Goal: Task Accomplishment & Management: Use online tool/utility

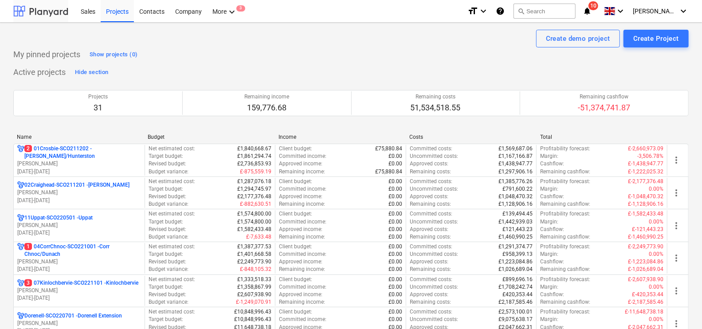
click at [44, 16] on div at bounding box center [40, 11] width 55 height 22
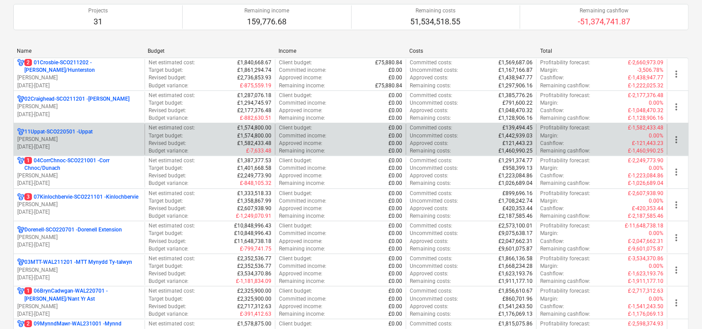
scroll to position [86, 0]
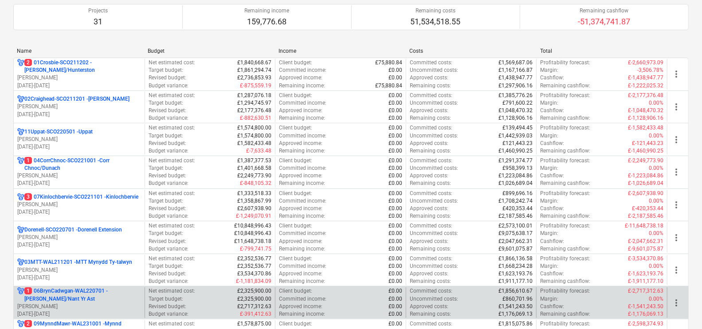
click at [64, 291] on p "1 06BrynCadwgan-WAL220701 - [PERSON_NAME]/Nant Yr Ast" at bounding box center [82, 294] width 117 height 15
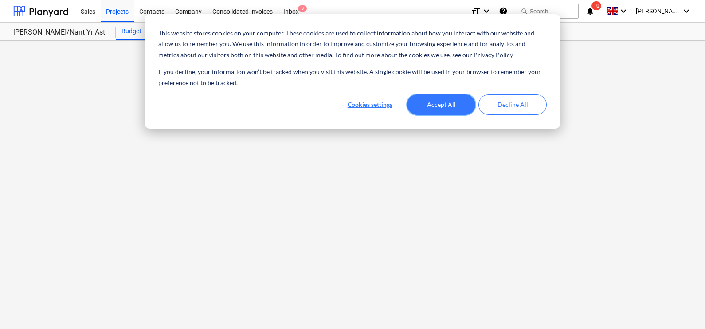
click at [348, 110] on button "Accept All" at bounding box center [441, 104] width 68 height 20
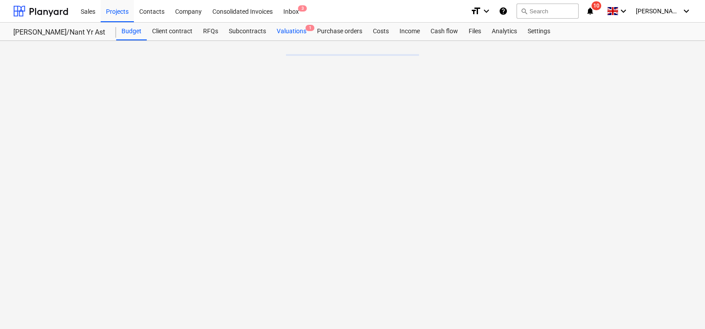
click at [285, 35] on div "Valuations 1" at bounding box center [291, 32] width 40 height 18
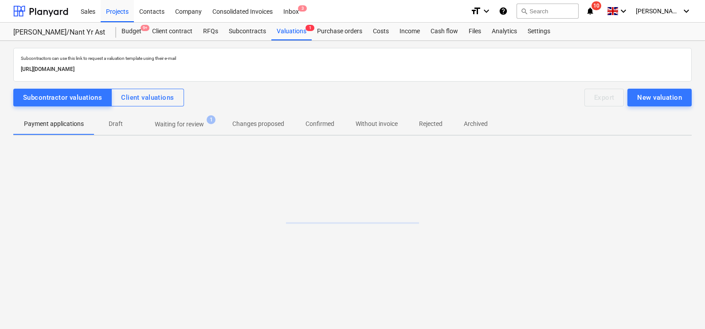
click at [187, 123] on p "Waiting for review" at bounding box center [179, 124] width 49 height 9
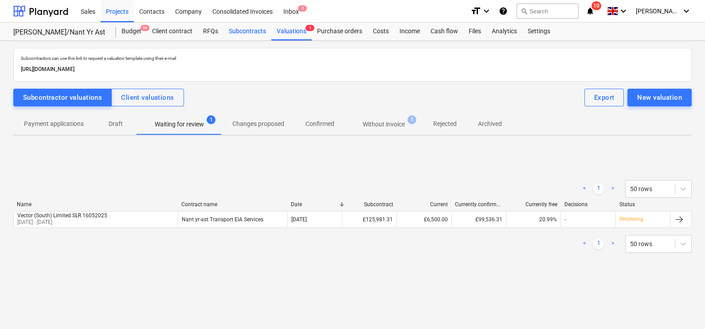
click at [258, 28] on div "Subcontracts" at bounding box center [247, 32] width 48 height 18
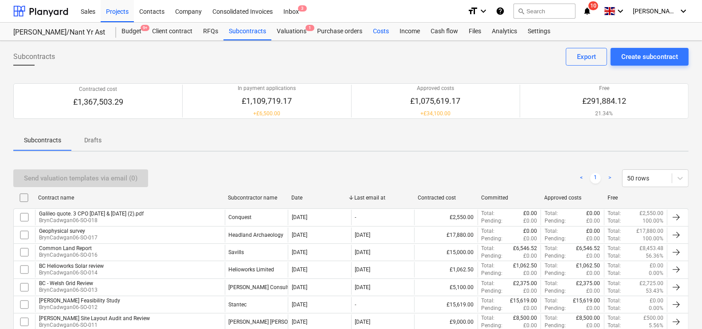
click at [348, 33] on div "Costs" at bounding box center [381, 32] width 27 height 18
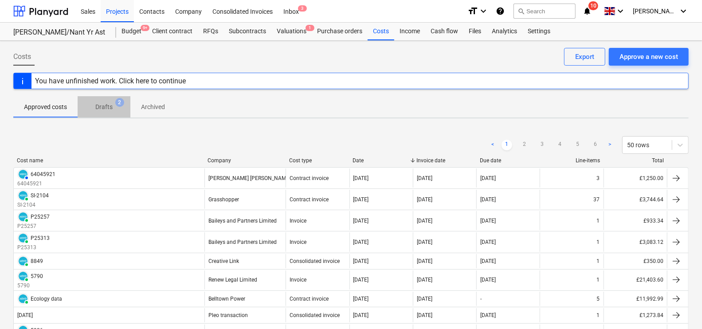
click at [109, 109] on p "Drafts" at bounding box center [103, 106] width 17 height 9
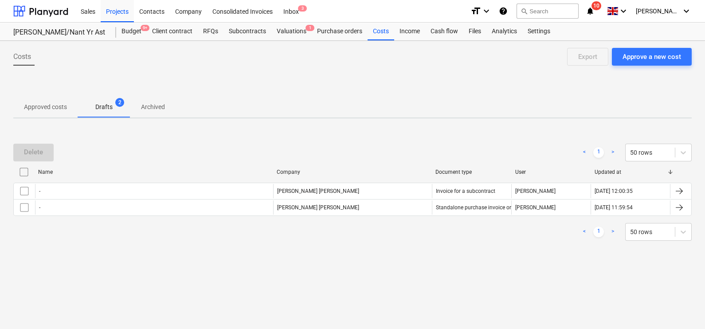
click at [58, 101] on span "Approved costs" at bounding box center [45, 107] width 64 height 15
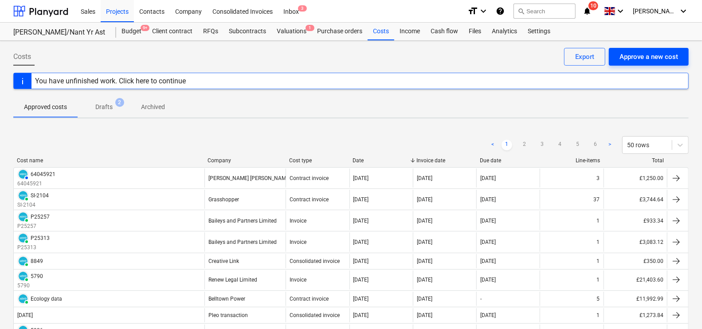
click at [348, 60] on div "Approve a new cost" at bounding box center [648, 57] width 59 height 12
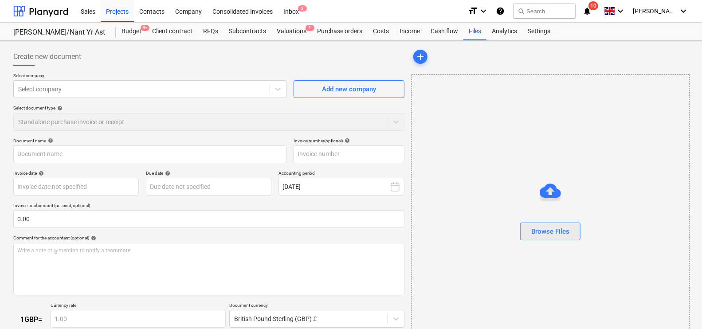
click at [348, 226] on div "Browse Files" at bounding box center [550, 232] width 38 height 12
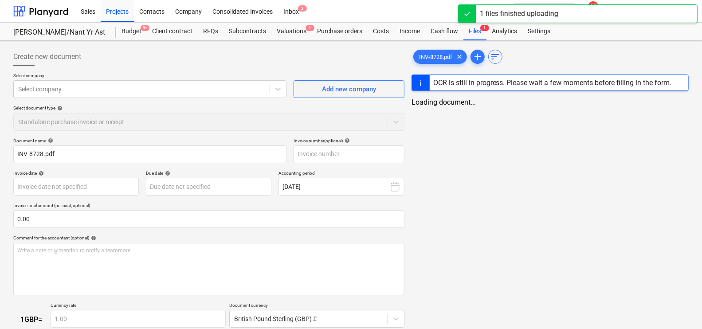
type input "INV-8728.pdf"
click at [133, 83] on div "Select company" at bounding box center [142, 89] width 256 height 12
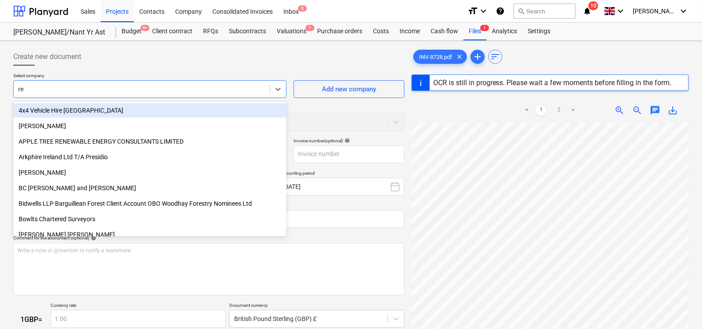
type input "ree"
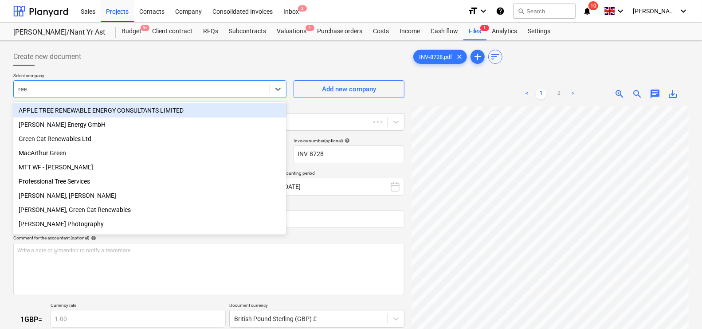
type input "INV-8728"
type input "[DATE]"
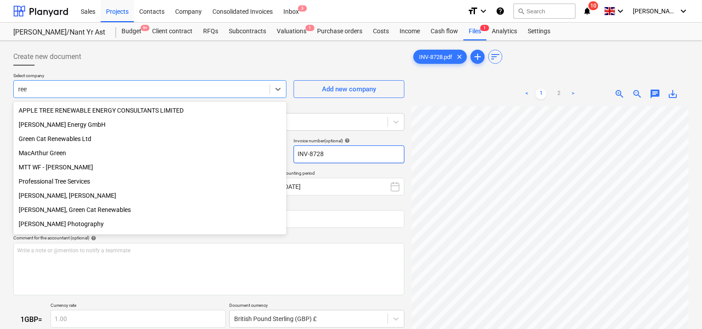
scroll to position [0, 20]
type input "r"
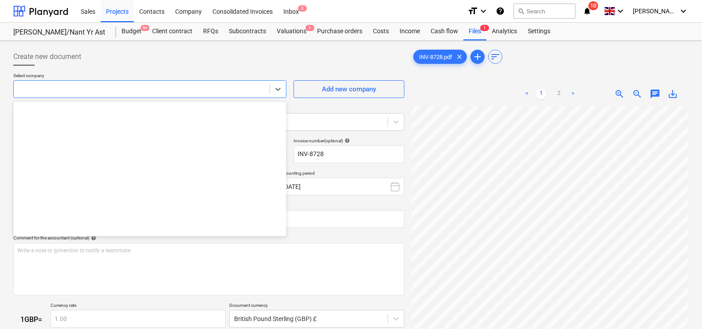
scroll to position [729, 0]
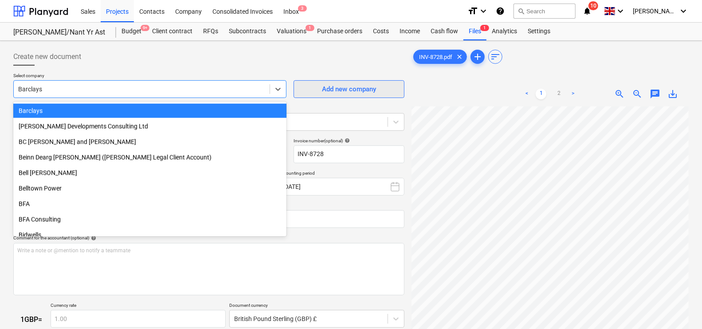
click at [332, 86] on div "Add new company" at bounding box center [349, 89] width 54 height 12
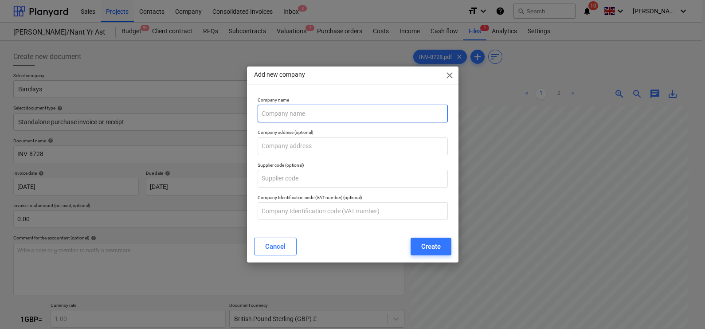
click at [300, 113] on input "text" at bounding box center [353, 114] width 190 height 18
type input "[PERSON_NAME]"
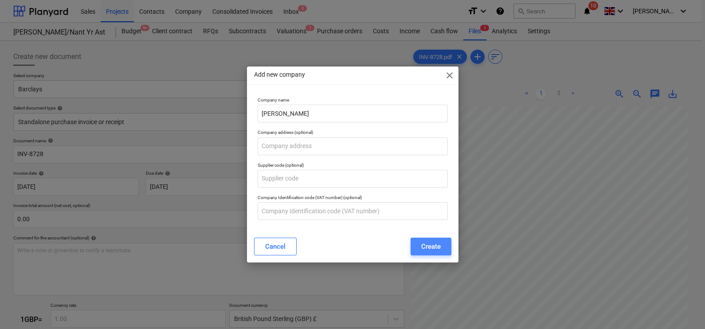
click at [348, 245] on button "Create" at bounding box center [431, 247] width 41 height 18
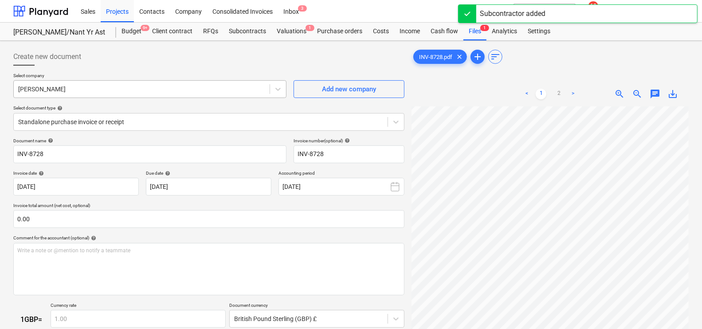
click at [71, 93] on div at bounding box center [141, 89] width 247 height 9
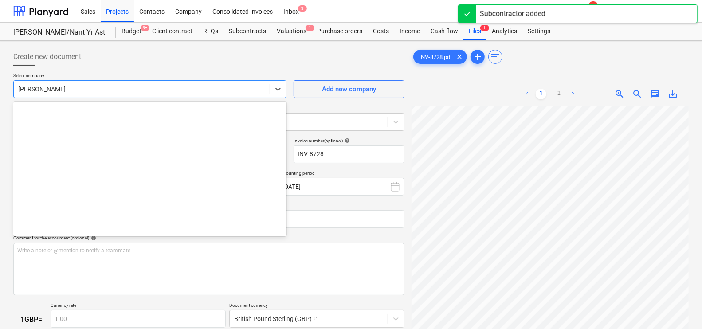
scroll to position [6516, 0]
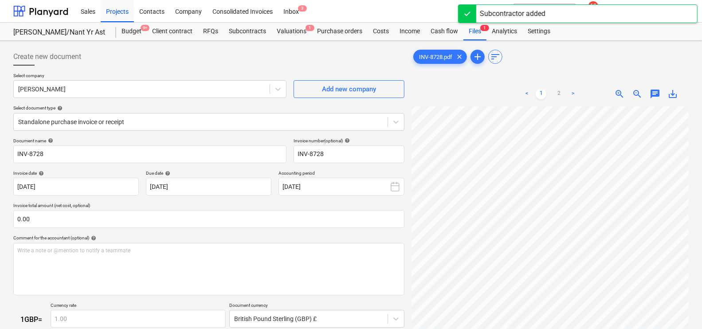
click at [98, 56] on div "Create new document" at bounding box center [208, 57] width 391 height 18
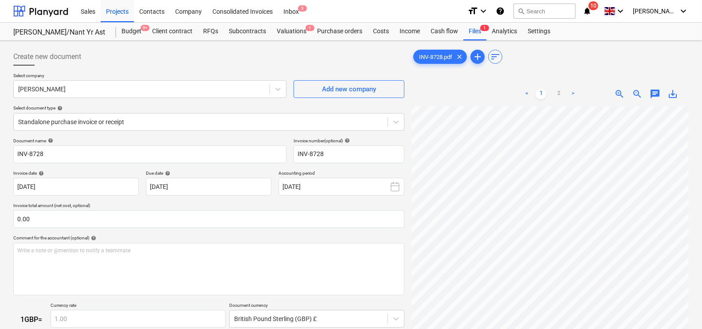
scroll to position [88, 0]
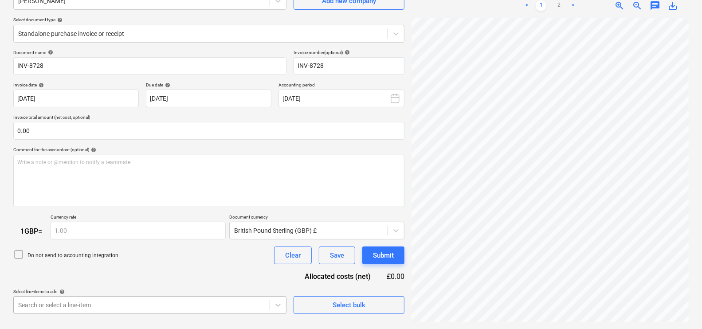
click at [80, 241] on body "This website stores cookies on your computer. These cookies are used to collect…" at bounding box center [351, 76] width 702 height 329
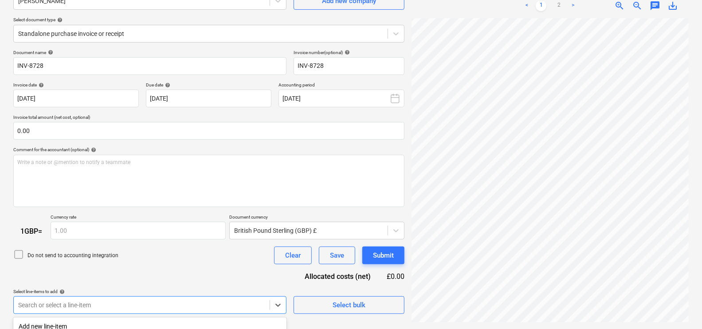
scroll to position [211, 0]
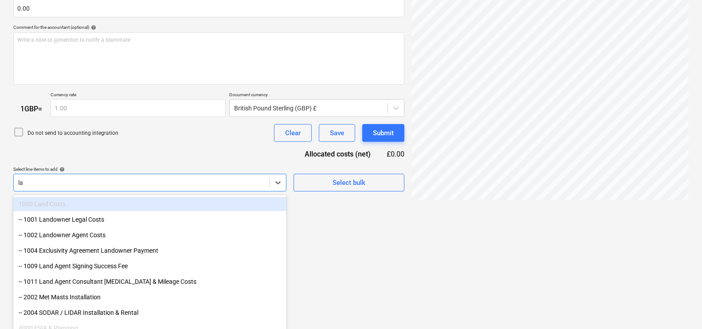
type input "lan"
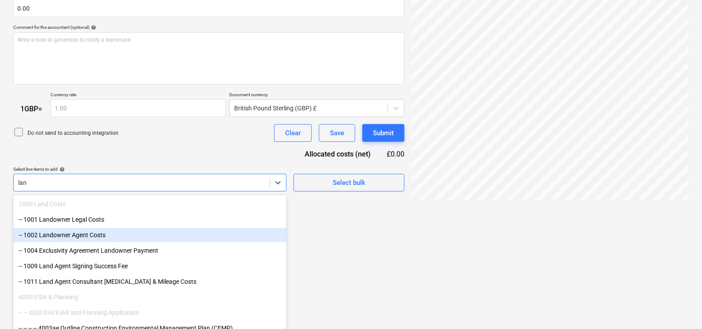
click at [120, 235] on div "-- 1002 Landowner Agent Costs" at bounding box center [149, 235] width 273 height 14
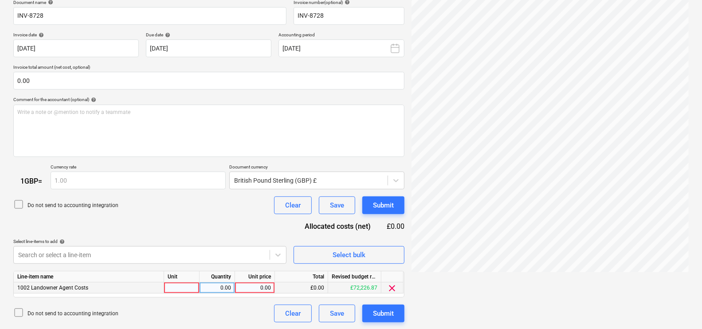
click at [184, 288] on div at bounding box center [181, 287] width 35 height 11
type input "1"
click at [222, 292] on div "0.00" at bounding box center [217, 287] width 28 height 11
type input "1"
click at [267, 288] on div "0.00" at bounding box center [255, 287] width 32 height 11
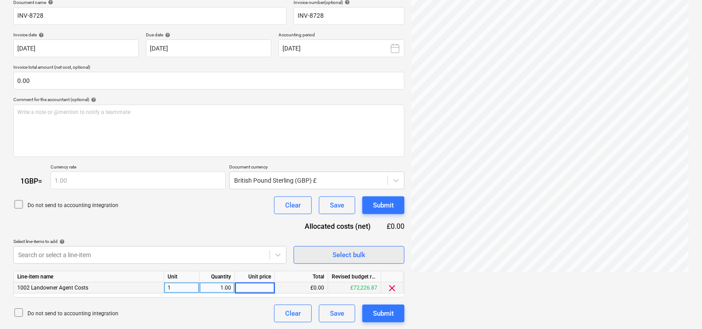
scroll to position [0, 57]
type input "250"
click at [243, 199] on div "Do not send to accounting integration Clear Save Submit" at bounding box center [208, 205] width 391 height 18
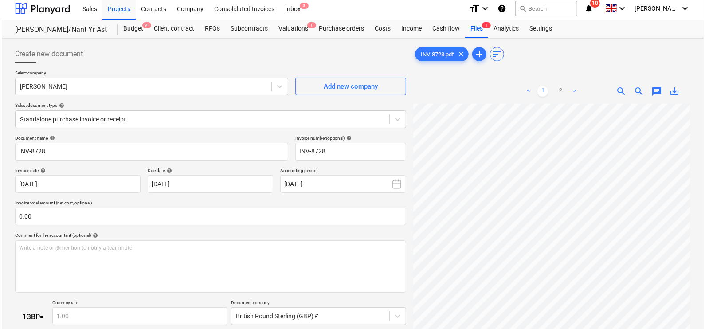
scroll to position [138, 0]
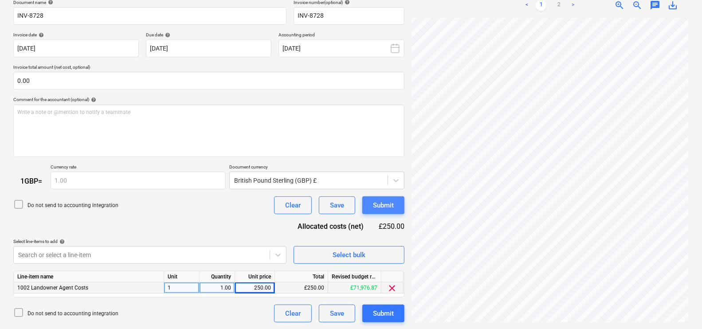
click at [348, 207] on div "Submit" at bounding box center [383, 205] width 21 height 12
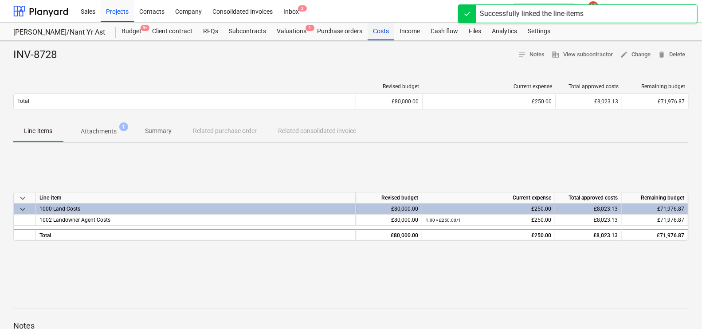
click at [348, 34] on div "Costs" at bounding box center [381, 32] width 27 height 18
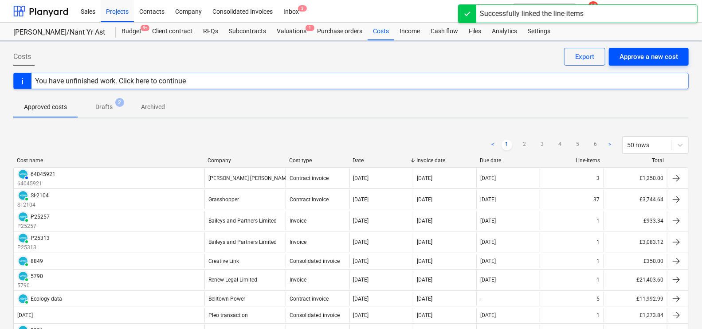
click at [348, 61] on div "Approve a new cost" at bounding box center [648, 57] width 59 height 12
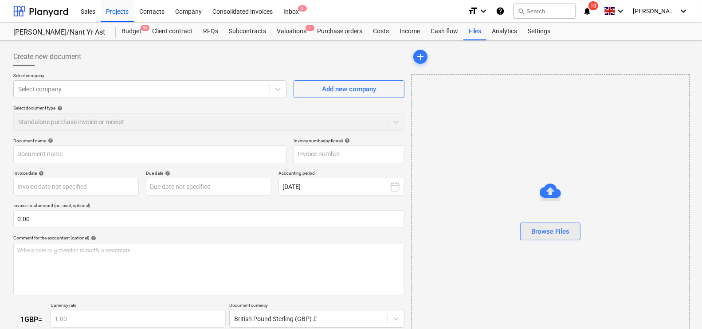
click at [348, 237] on button "Browse Files" at bounding box center [550, 232] width 60 height 18
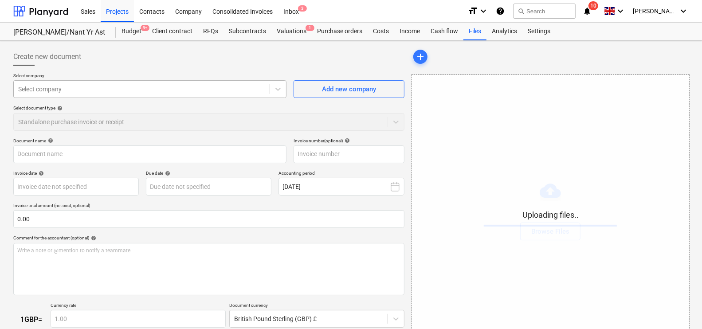
click at [107, 85] on div at bounding box center [141, 89] width 247 height 9
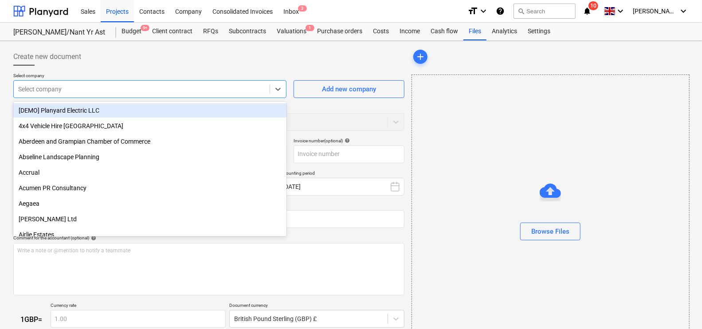
type input "Invoice INV-8721.pdf"
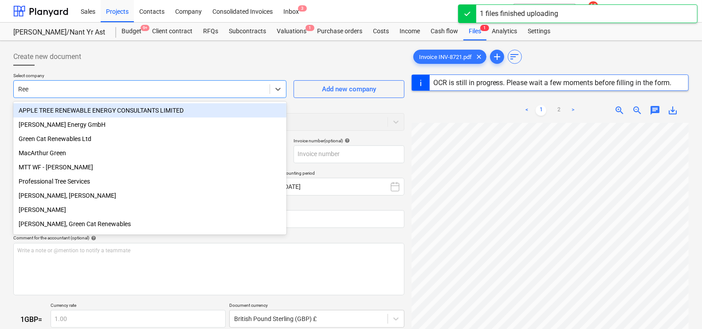
type input "[PERSON_NAME]"
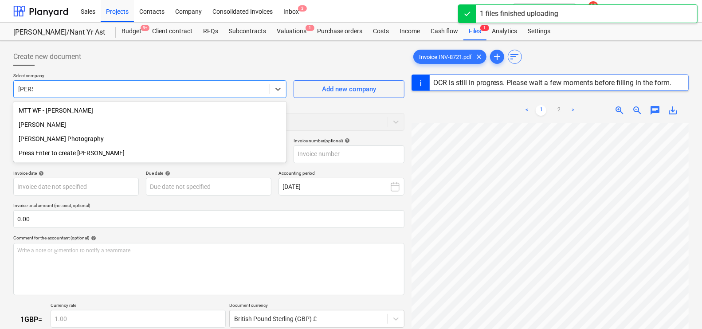
drag, startPoint x: 90, startPoint y: 138, endPoint x: 61, endPoint y: 128, distance: 30.4
click at [61, 128] on div "MTT WF - [PERSON_NAME] [PERSON_NAME] [PERSON_NAME] Photography Press Enter to c…" at bounding box center [149, 132] width 273 height 60
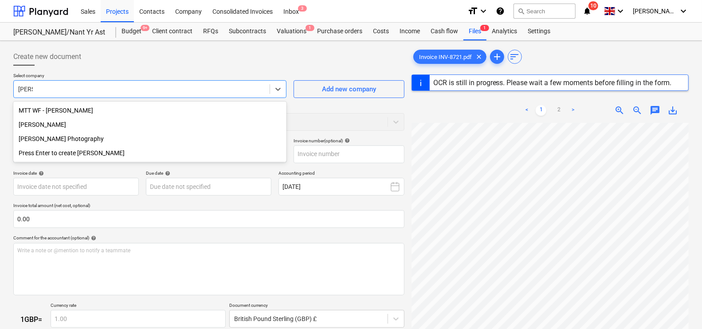
click at [47, 127] on div "[PERSON_NAME]" at bounding box center [149, 124] width 273 height 14
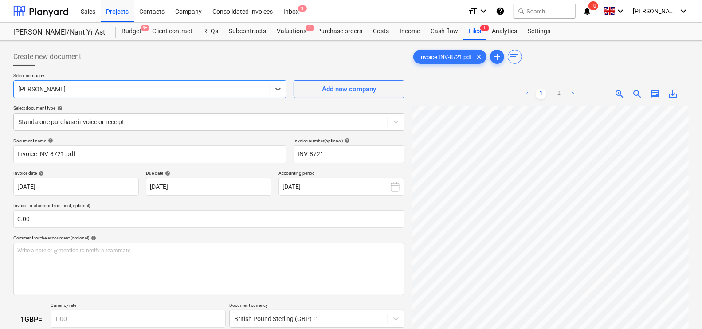
type input "INV-8721"
type input "[DATE]"
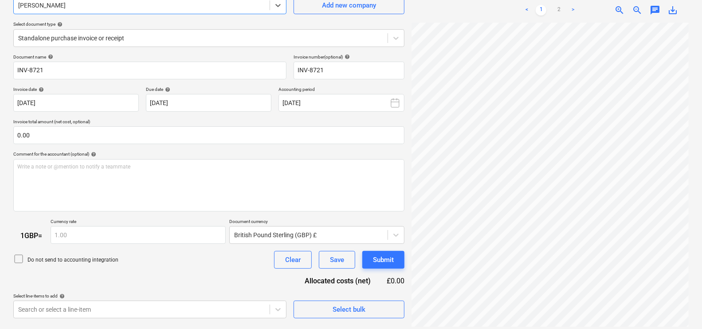
scroll to position [88, 0]
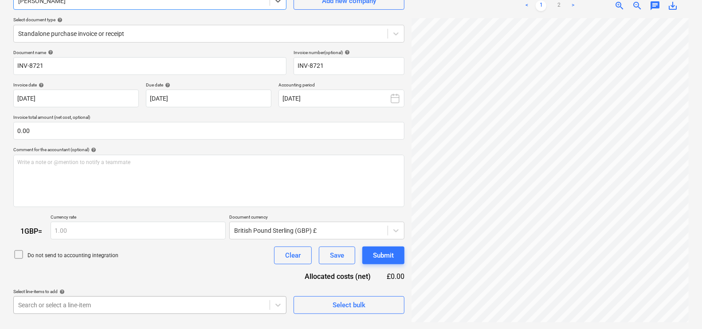
click at [121, 241] on body "This website stores cookies on your computer. These cookies are used to collect…" at bounding box center [351, 76] width 702 height 329
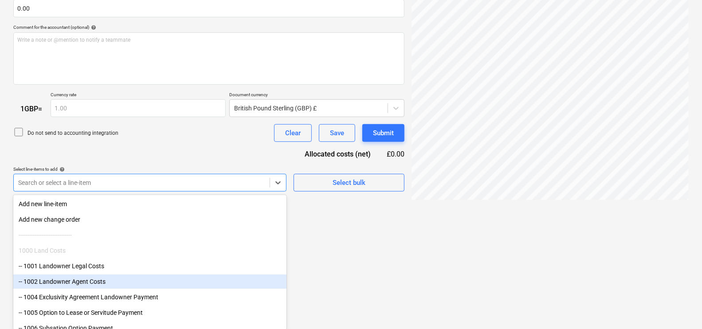
click at [129, 286] on div "-- 1002 Landowner Agent Costs" at bounding box center [149, 281] width 273 height 14
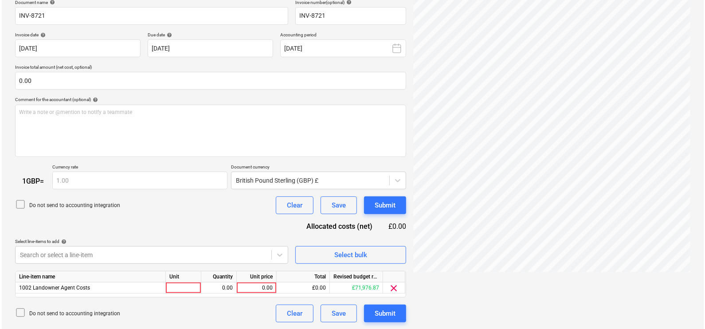
scroll to position [0, 57]
click at [186, 287] on div at bounding box center [181, 287] width 35 height 11
type input "1"
click at [229, 288] on div "0.00" at bounding box center [217, 287] width 28 height 11
type input "1"
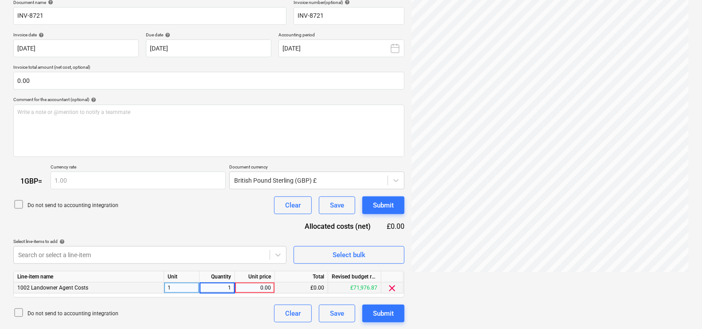
click at [262, 289] on div "0.00" at bounding box center [255, 287] width 32 height 11
type input "2,000"
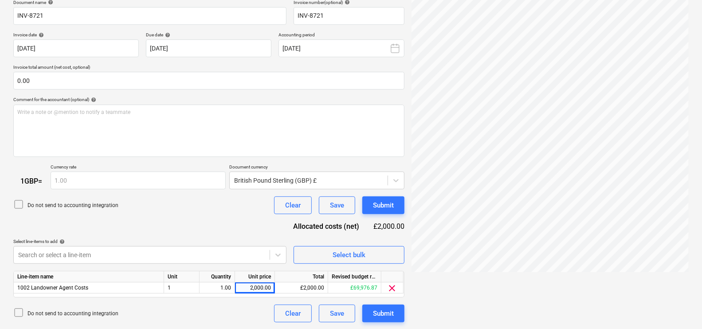
drag, startPoint x: 378, startPoint y: 319, endPoint x: 375, endPoint y: 297, distance: 22.3
click at [348, 297] on div "Document name help INV-8721 Invoice number (optional) help INV-8721 Invoice dat…" at bounding box center [208, 161] width 391 height 323
click at [348, 308] on div "Submit" at bounding box center [383, 314] width 21 height 12
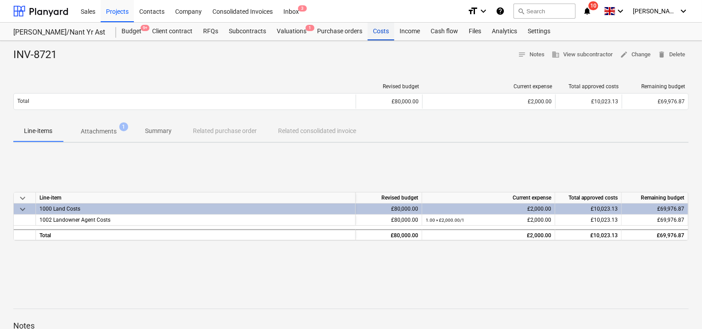
click at [348, 35] on div "Costs" at bounding box center [381, 32] width 27 height 18
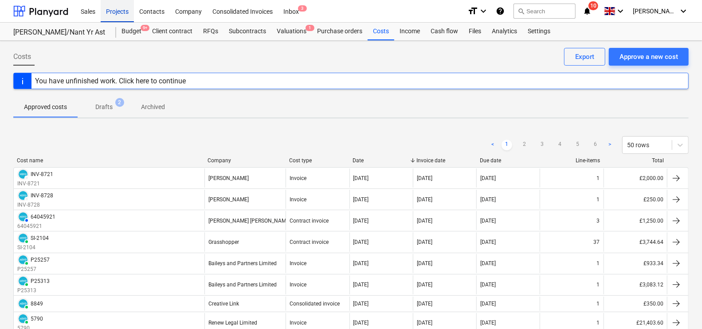
click at [104, 14] on div "Projects" at bounding box center [117, 11] width 33 height 23
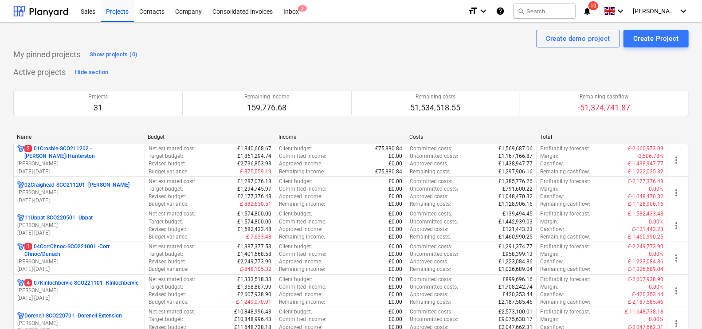
scroll to position [42, 0]
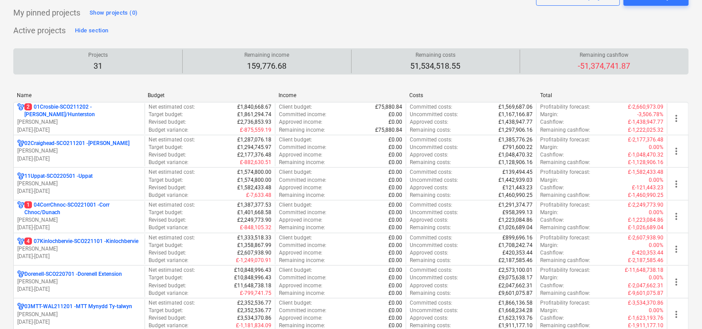
click at [348, 67] on p "-51,374,741.87" at bounding box center [604, 66] width 52 height 11
drag, startPoint x: 585, startPoint y: 52, endPoint x: 541, endPoint y: 62, distance: 45.0
click at [348, 62] on div "Remaining cashflow -51,374,741.87" at bounding box center [604, 61] width 161 height 23
drag, startPoint x: 467, startPoint y: 61, endPoint x: 405, endPoint y: 70, distance: 62.8
click at [348, 70] on div "Remaining costs 51,534,518.55" at bounding box center [435, 61] width 161 height 23
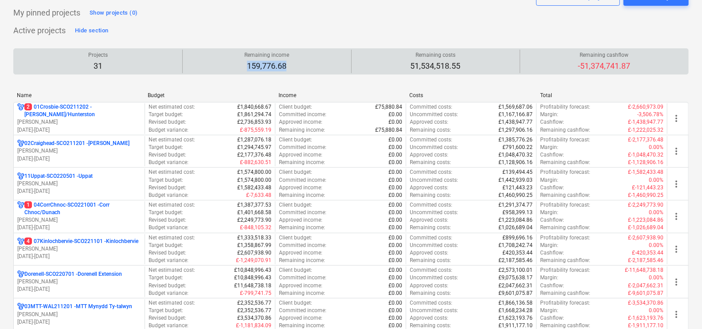
drag, startPoint x: 246, startPoint y: 69, endPoint x: 328, endPoint y: 72, distance: 81.6
click at [328, 72] on div "Remaining income 159,776.68" at bounding box center [266, 61] width 161 height 23
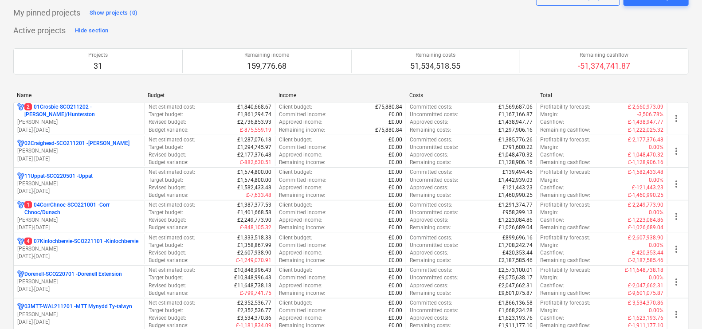
drag, startPoint x: 328, startPoint y: 72, endPoint x: 268, endPoint y: 18, distance: 81.0
click at [268, 18] on div "My pinned projects Show projects (0)" at bounding box center [350, 13] width 675 height 14
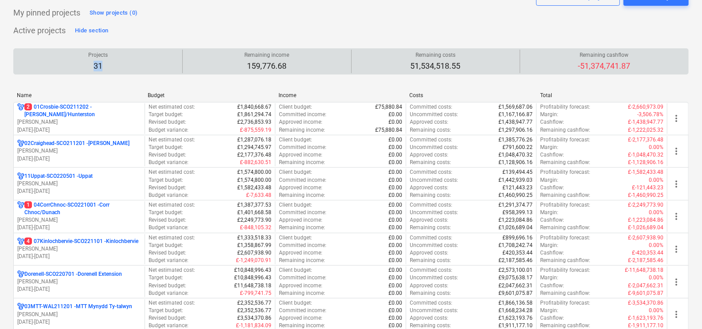
drag, startPoint x: 110, startPoint y: 65, endPoint x: 77, endPoint y: 64, distance: 32.8
click at [77, 64] on div "Projects 31" at bounding box center [97, 61] width 161 height 23
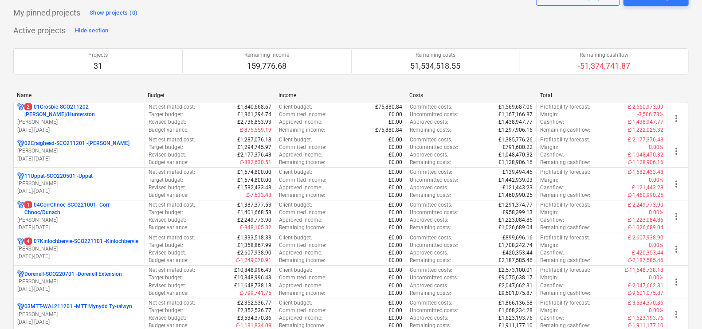
drag, startPoint x: 77, startPoint y: 64, endPoint x: 33, endPoint y: 92, distance: 51.8
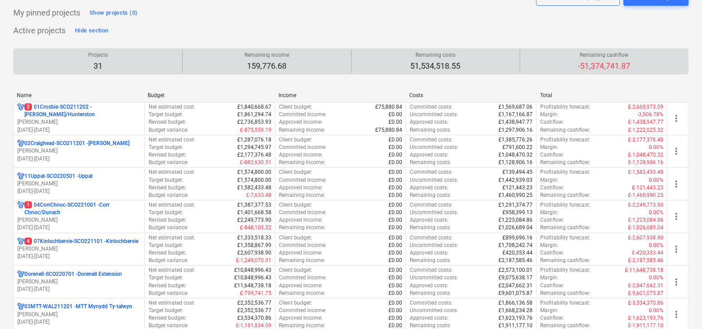
click at [348, 71] on div "Remaining cashflow -51,374,741.87" at bounding box center [604, 61] width 161 height 23
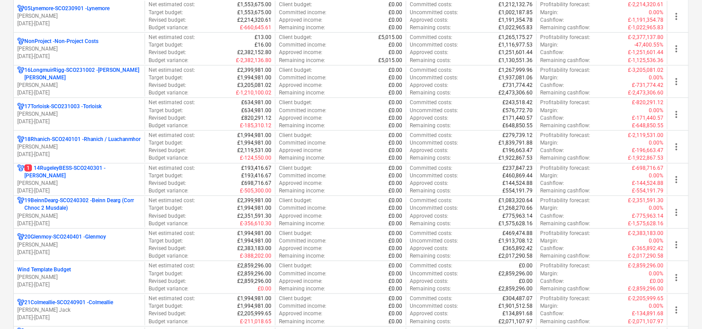
scroll to position [633, 0]
